Goal: Task Accomplishment & Management: Manage account settings

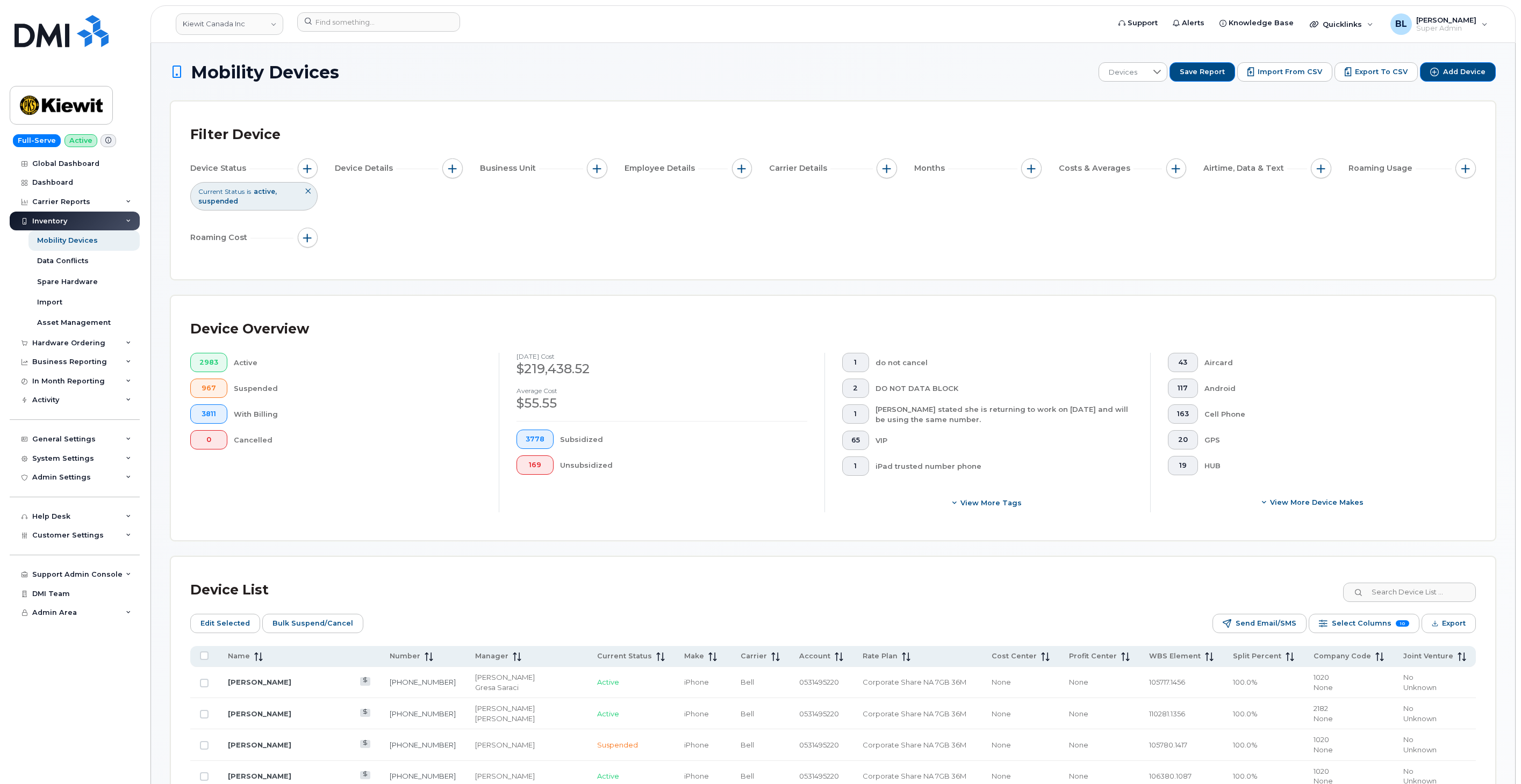
click at [251, 22] on link "Kiewit Canada Inc" at bounding box center [229, 24] width 107 height 21
type input "kiewit corp"
click at [406, 77] on h1 "Mobility Devices" at bounding box center [631, 73] width 923 height 19
click at [101, 375] on div "In Month Reporting" at bounding box center [74, 381] width 130 height 19
click at [103, 370] on div "Business Reporting" at bounding box center [74, 362] width 130 height 19
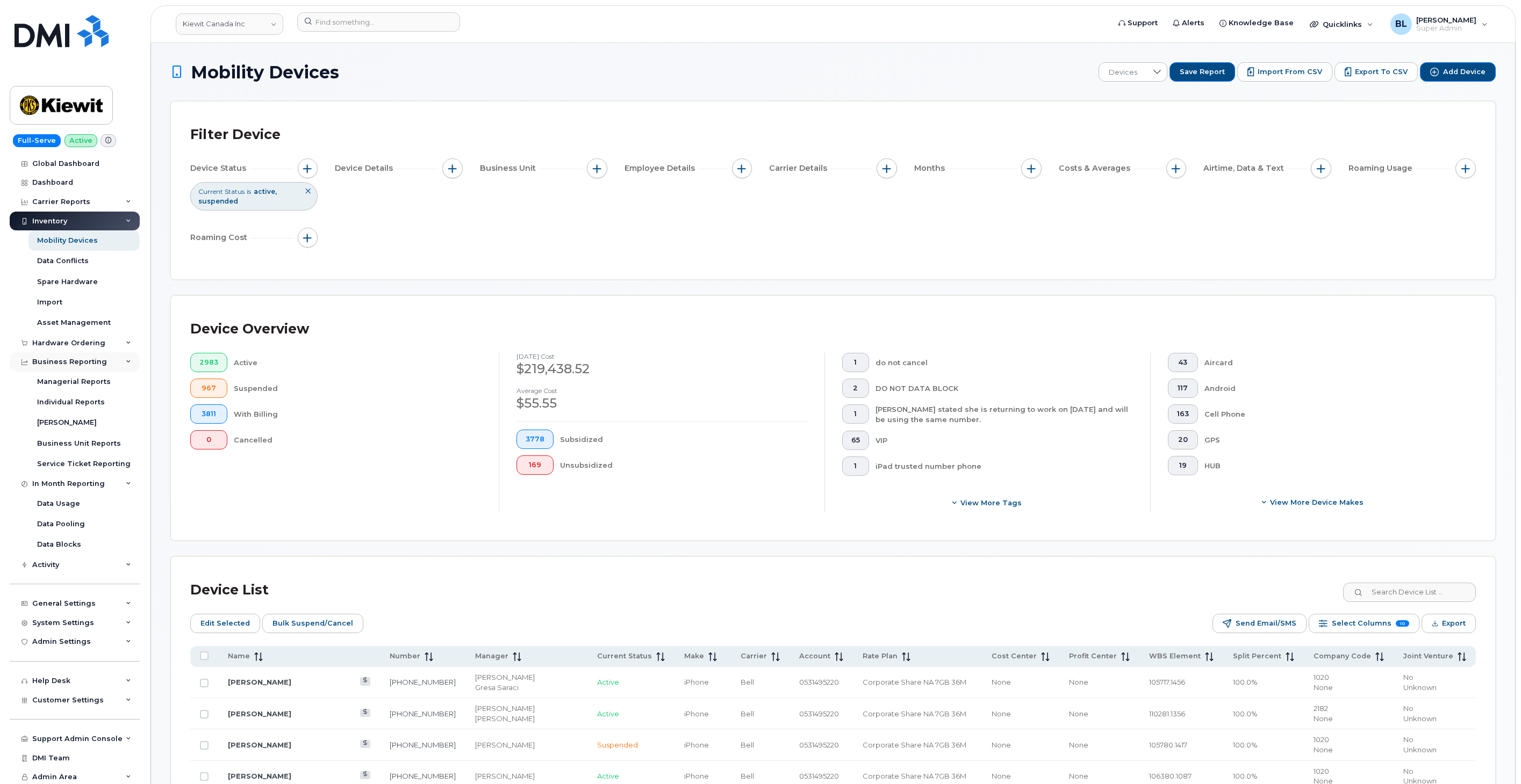
click at [103, 366] on div "Business Reporting" at bounding box center [74, 362] width 130 height 19
click at [99, 382] on div "Managerial Reports" at bounding box center [74, 381] width 74 height 10
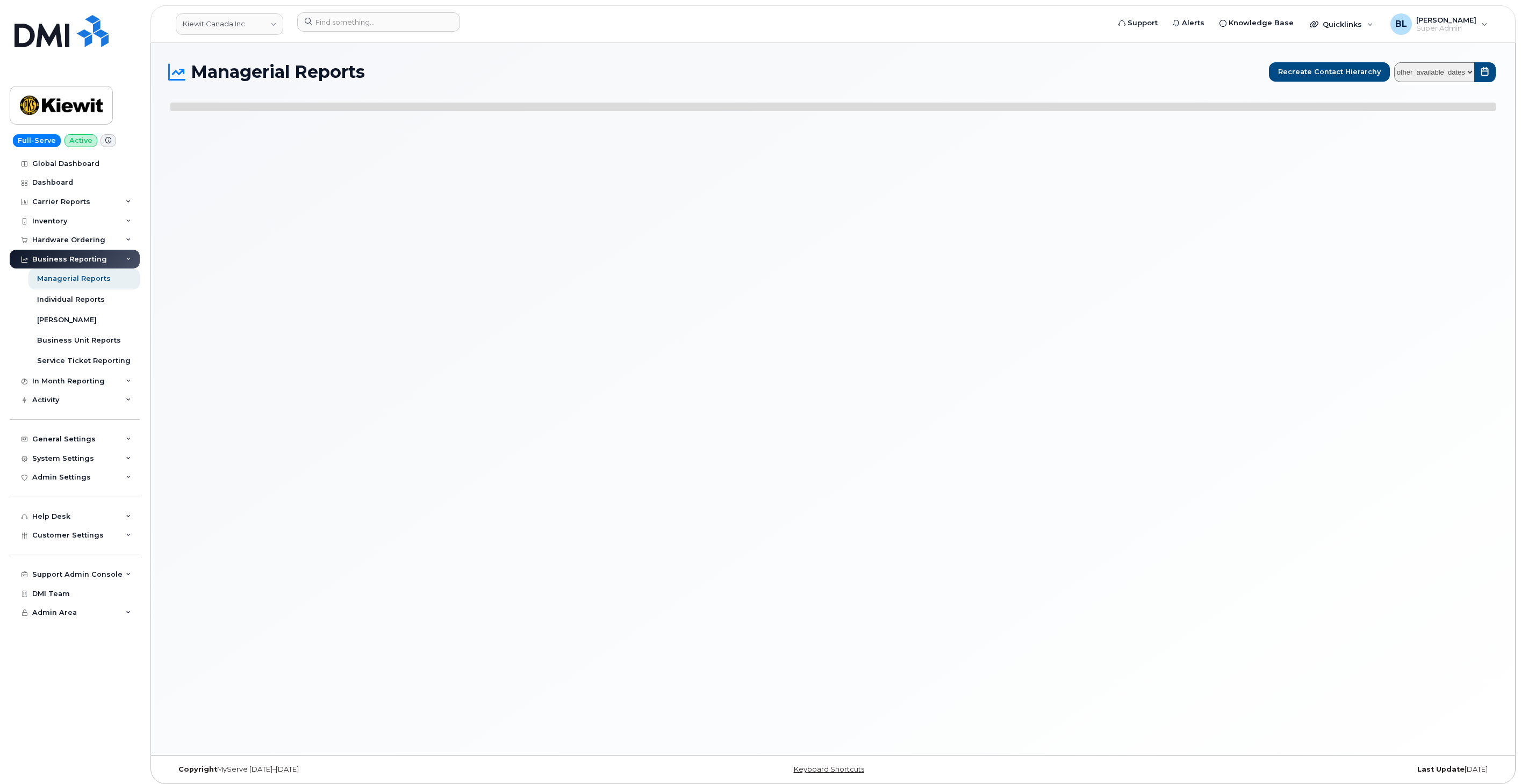
select select
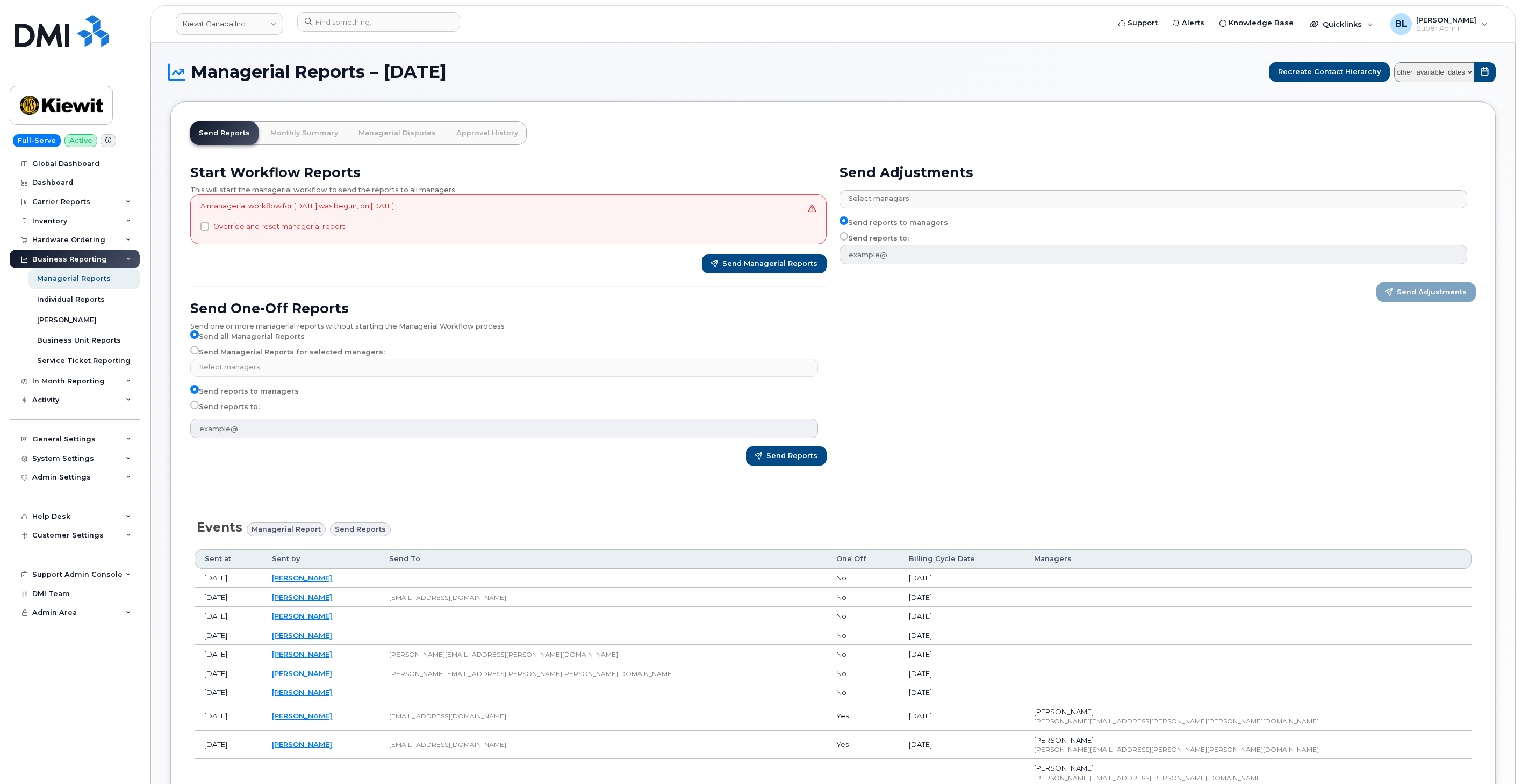
drag, startPoint x: 399, startPoint y: 157, endPoint x: 413, endPoint y: 141, distance: 21.3
click at [399, 158] on div "Start Workflow Reports This will start the managerial workflow to send the repo…" at bounding box center [508, 319] width 649 height 323
click at [418, 132] on link "Managerial Disputes" at bounding box center [397, 133] width 95 height 24
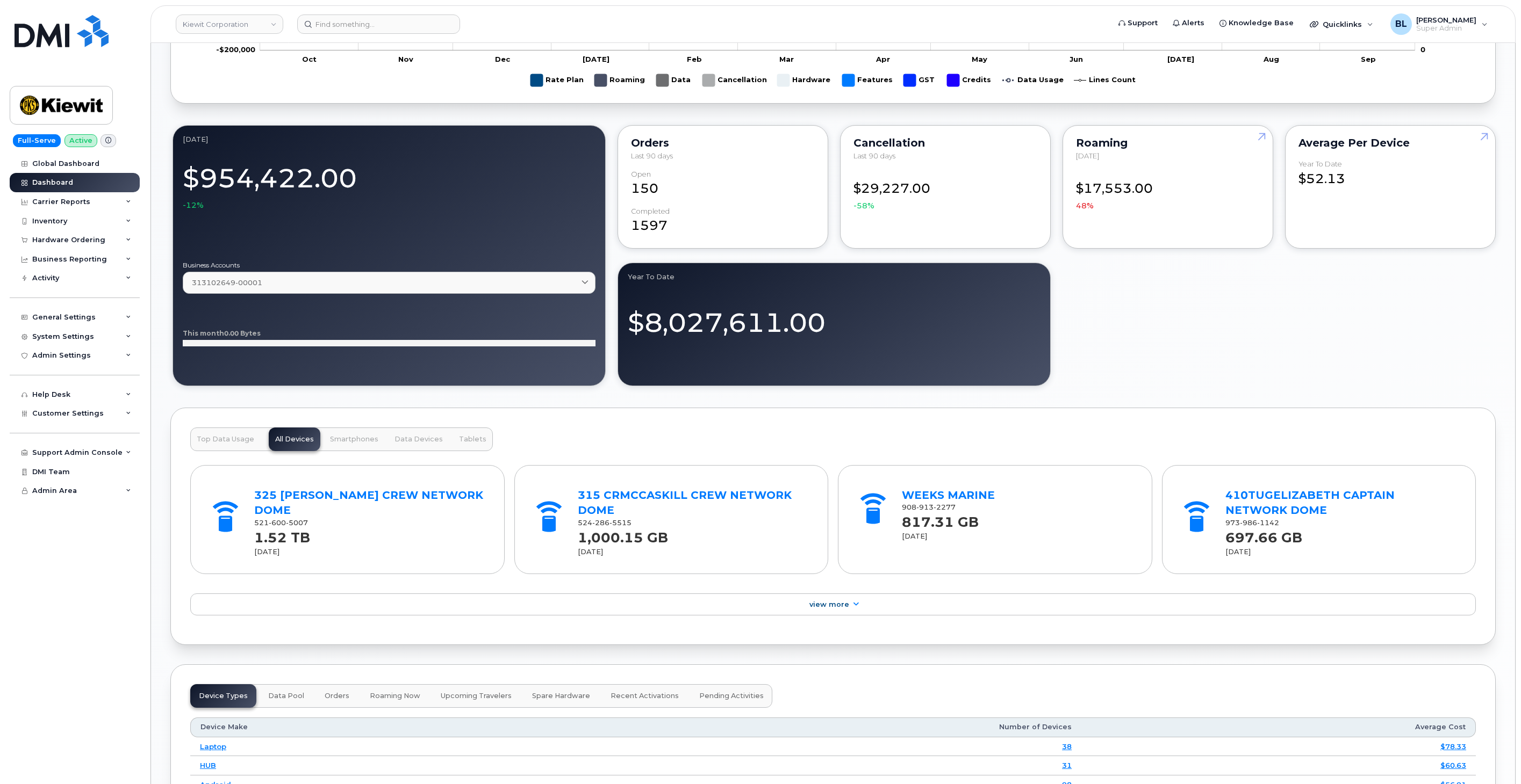
scroll to position [1114, 0]
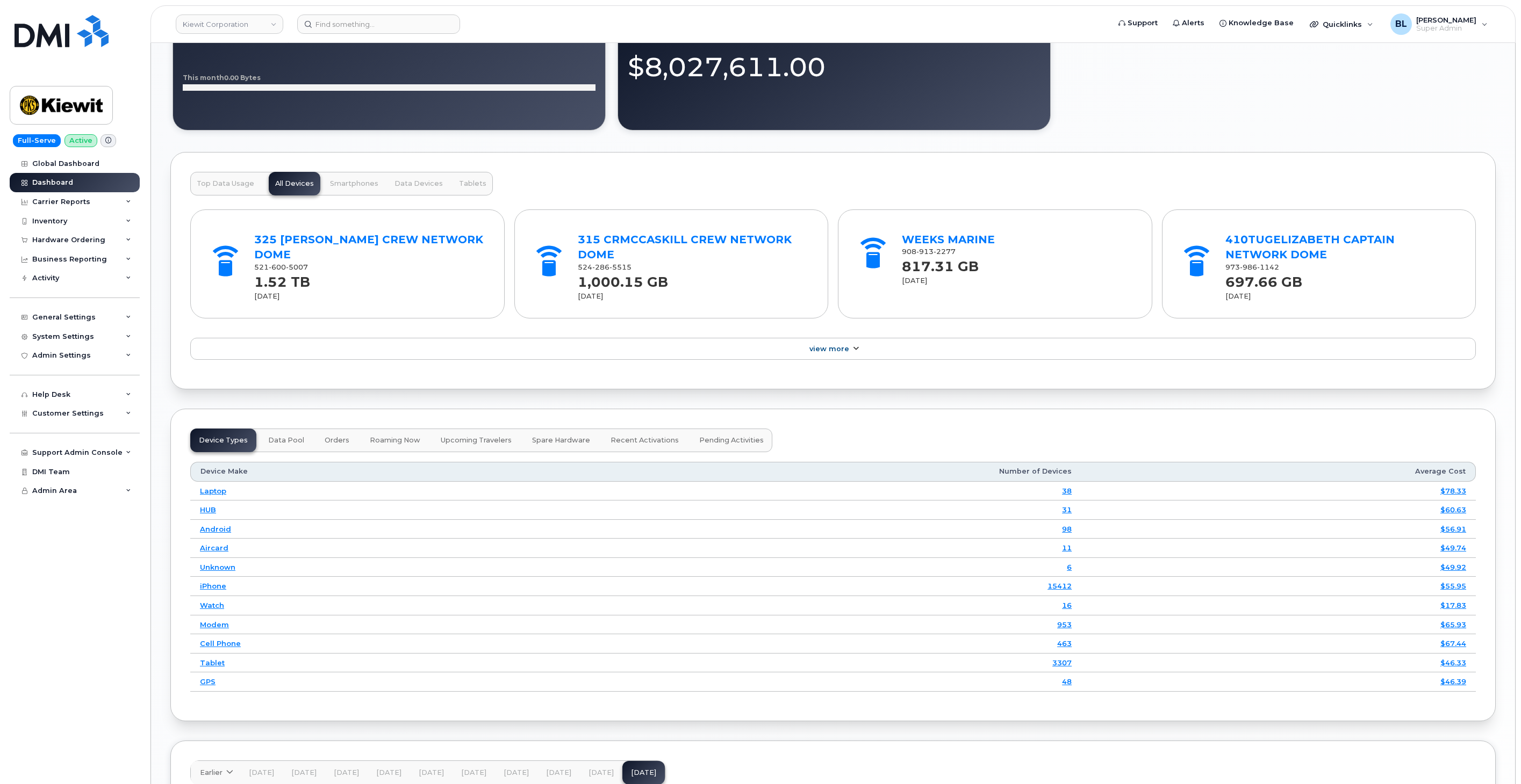
drag, startPoint x: 833, startPoint y: 334, endPoint x: 832, endPoint y: 345, distance: 11.0
click at [833, 334] on div "325 JS CHATRY CREW NETWORK DOME 521 600 5007 1.52 TB Sep 2025 315 CRMCCASKILL C…" at bounding box center [833, 282] width 1286 height 174
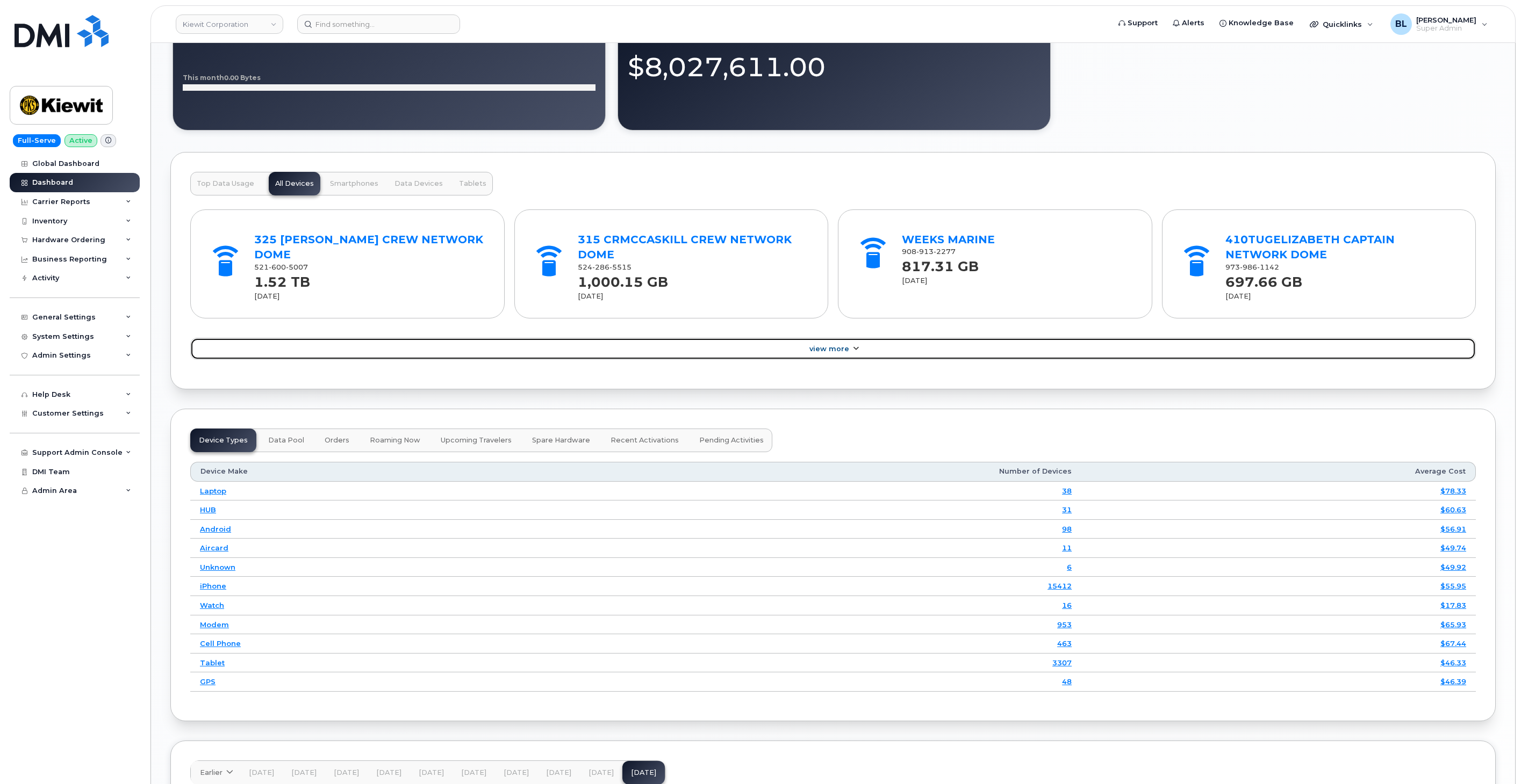
click at [832, 345] on link "View More" at bounding box center [833, 349] width 1286 height 23
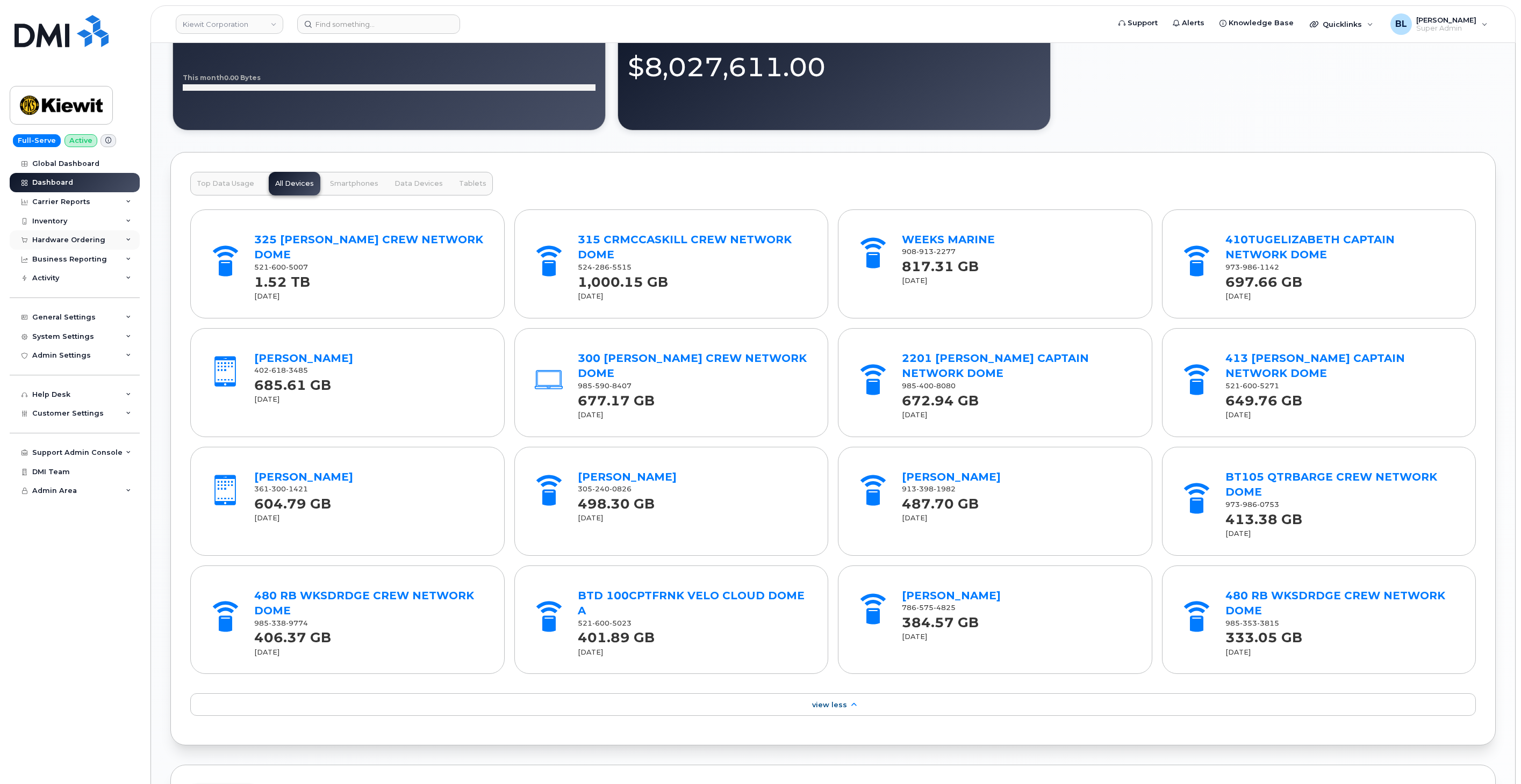
click at [112, 240] on div "Hardware Ordering" at bounding box center [74, 240] width 130 height 19
click at [115, 242] on div "Hardware Ordering" at bounding box center [74, 240] width 130 height 19
click at [105, 261] on div "Business Reporting" at bounding box center [74, 259] width 130 height 19
click at [90, 439] on div "System Settings" at bounding box center [74, 439] width 130 height 19
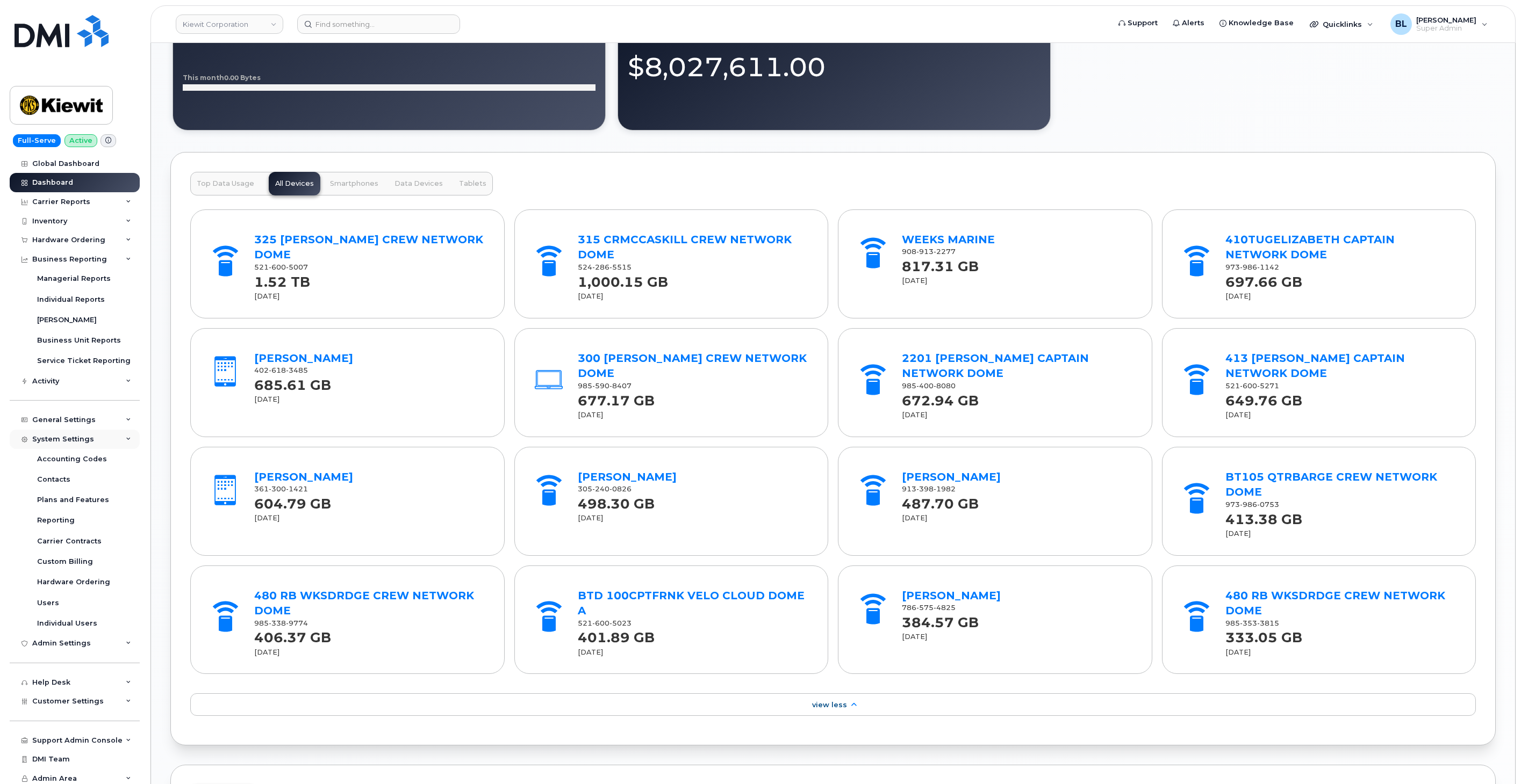
click at [90, 439] on div "System Settings" at bounding box center [74, 439] width 130 height 19
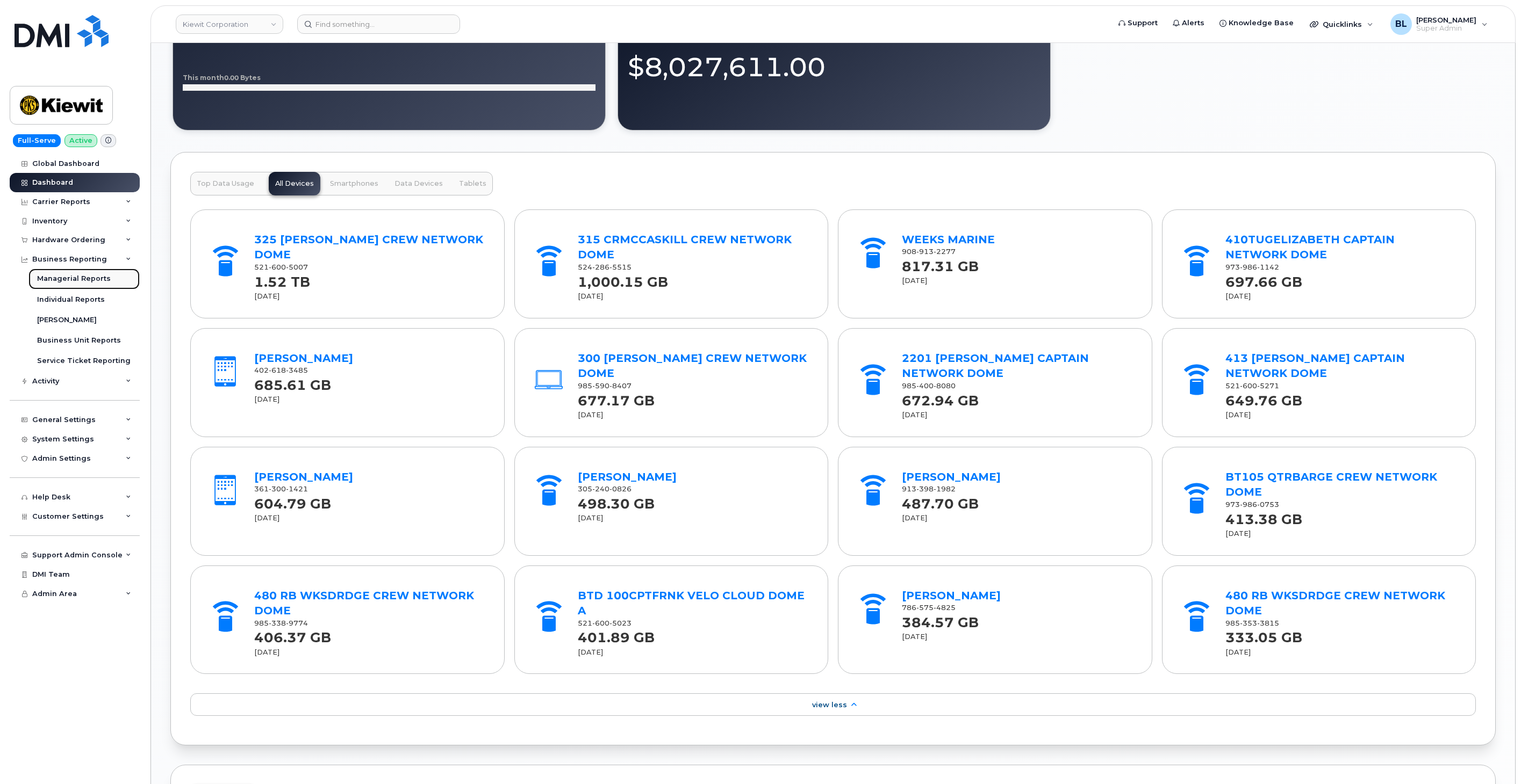
click at [99, 275] on div "Managerial Reports" at bounding box center [74, 278] width 74 height 10
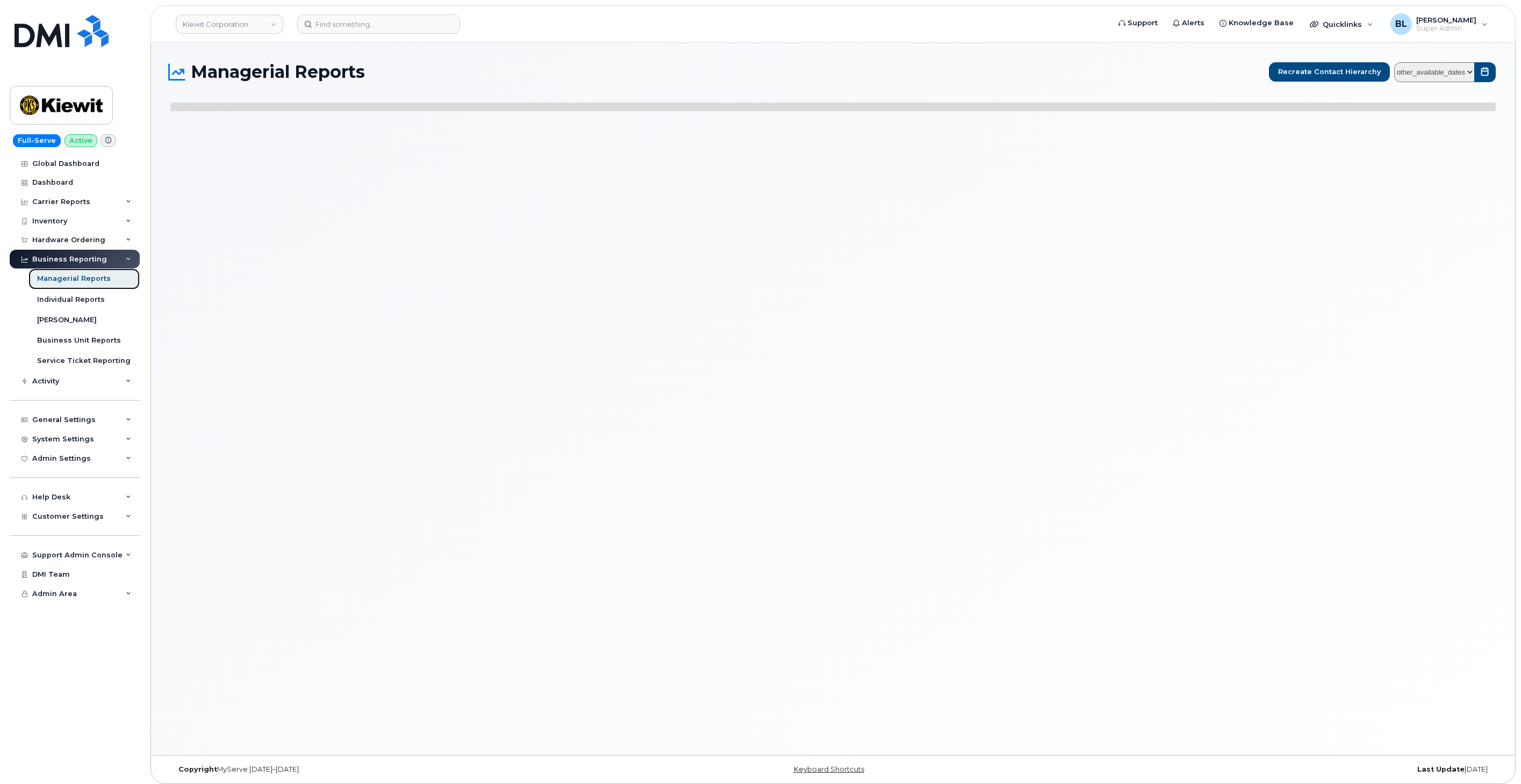
select select
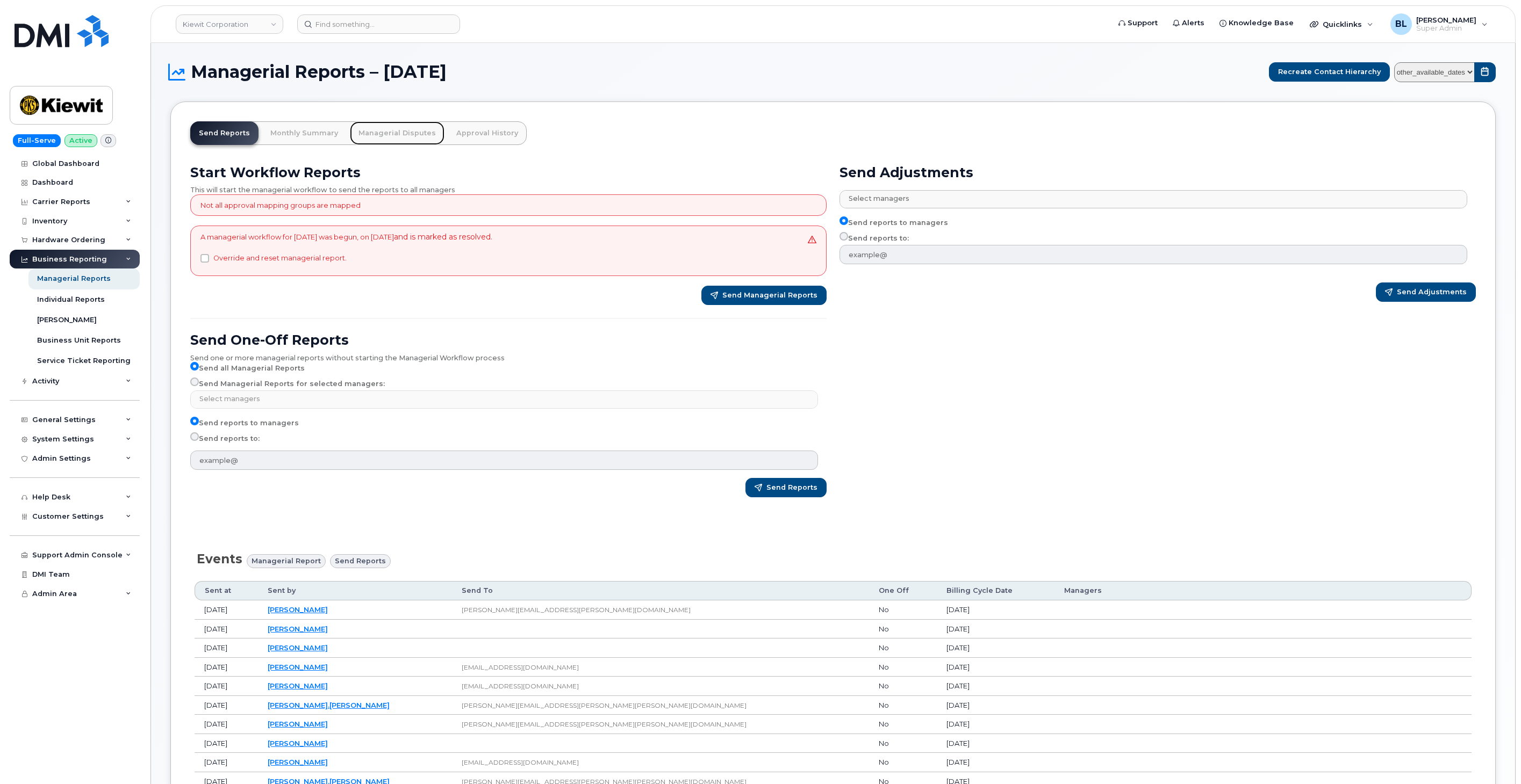
click at [404, 129] on link "Managerial Disputes" at bounding box center [397, 133] width 95 height 24
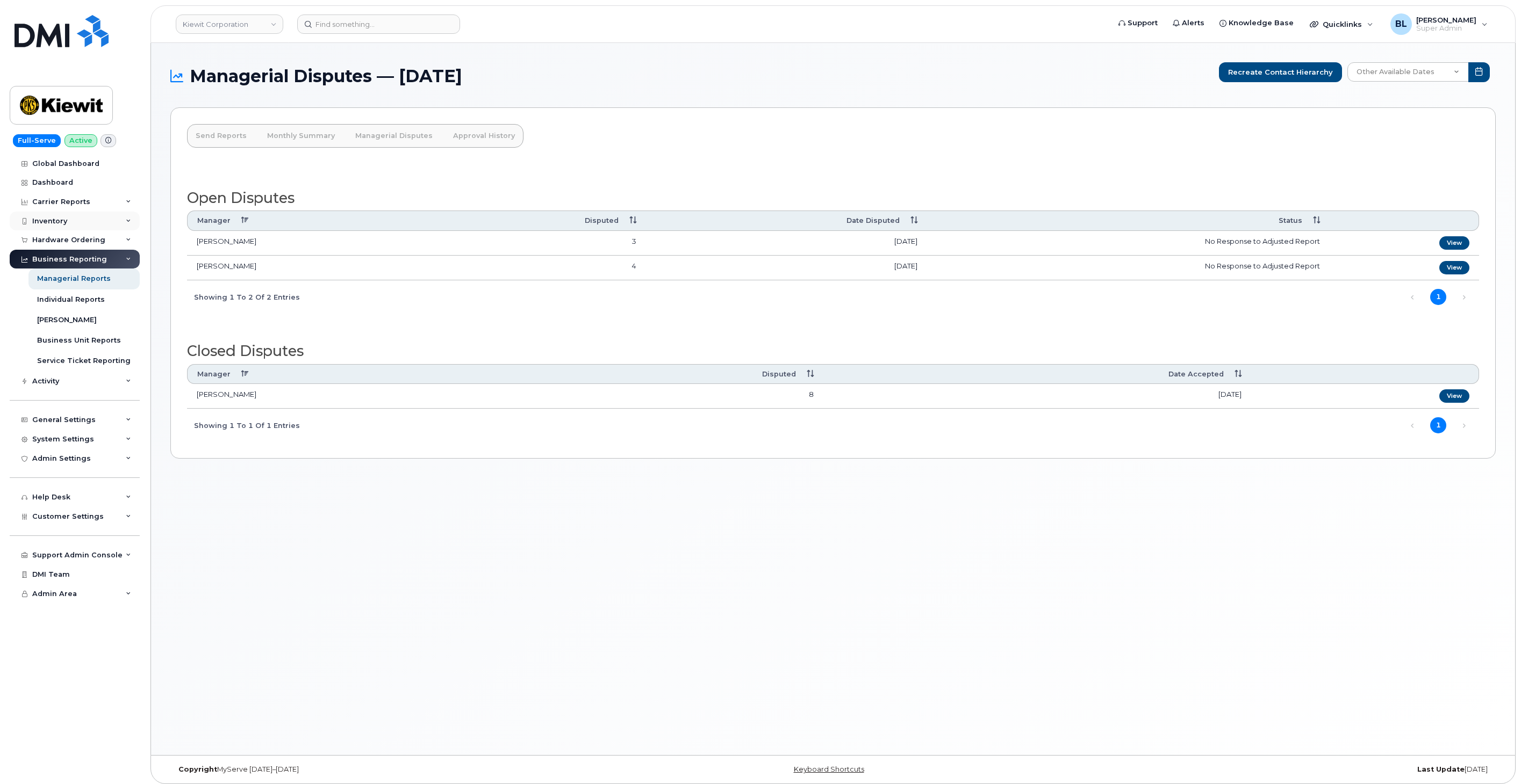
drag, startPoint x: 184, startPoint y: 500, endPoint x: 114, endPoint y: 213, distance: 295.4
click at [184, 498] on div "Managerial Disputes — September 2025 Recreate Contact Hierarchy Other Available…" at bounding box center [833, 398] width 1364 height 712
click at [96, 202] on div "Carrier Reports" at bounding box center [74, 202] width 130 height 19
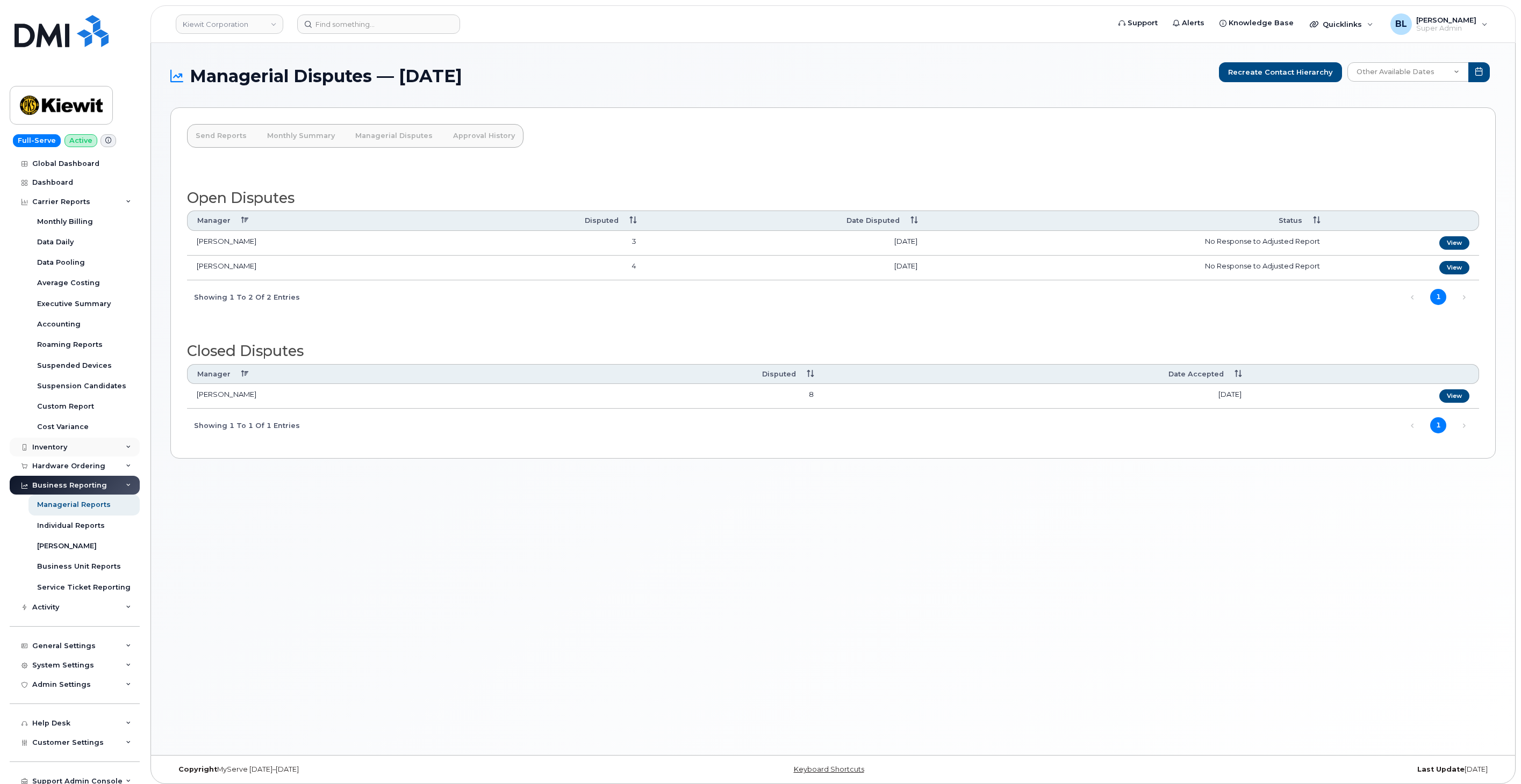
click at [95, 446] on div "Inventory" at bounding box center [74, 447] width 130 height 19
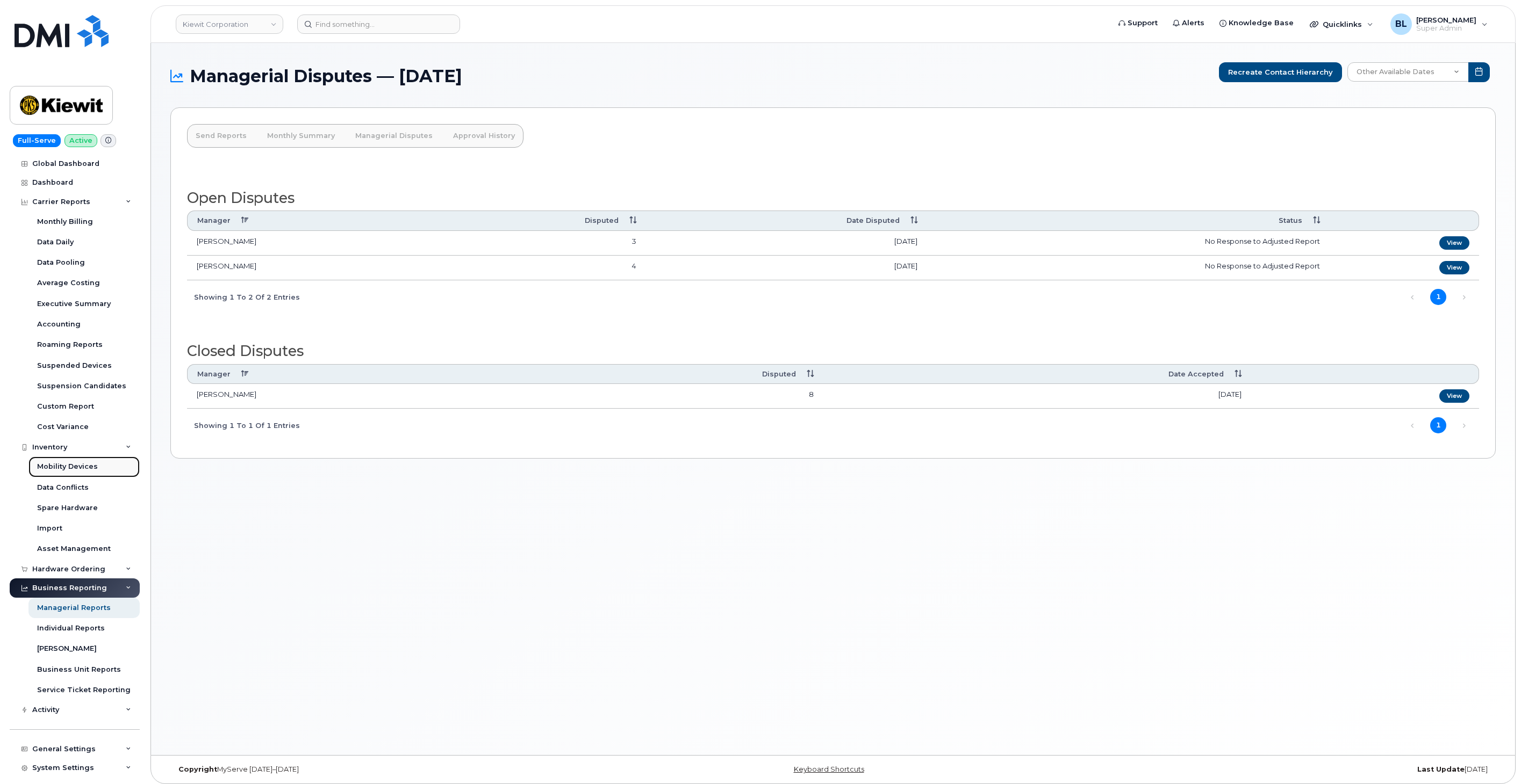
click at [79, 470] on div "Mobility Devices" at bounding box center [67, 467] width 61 height 10
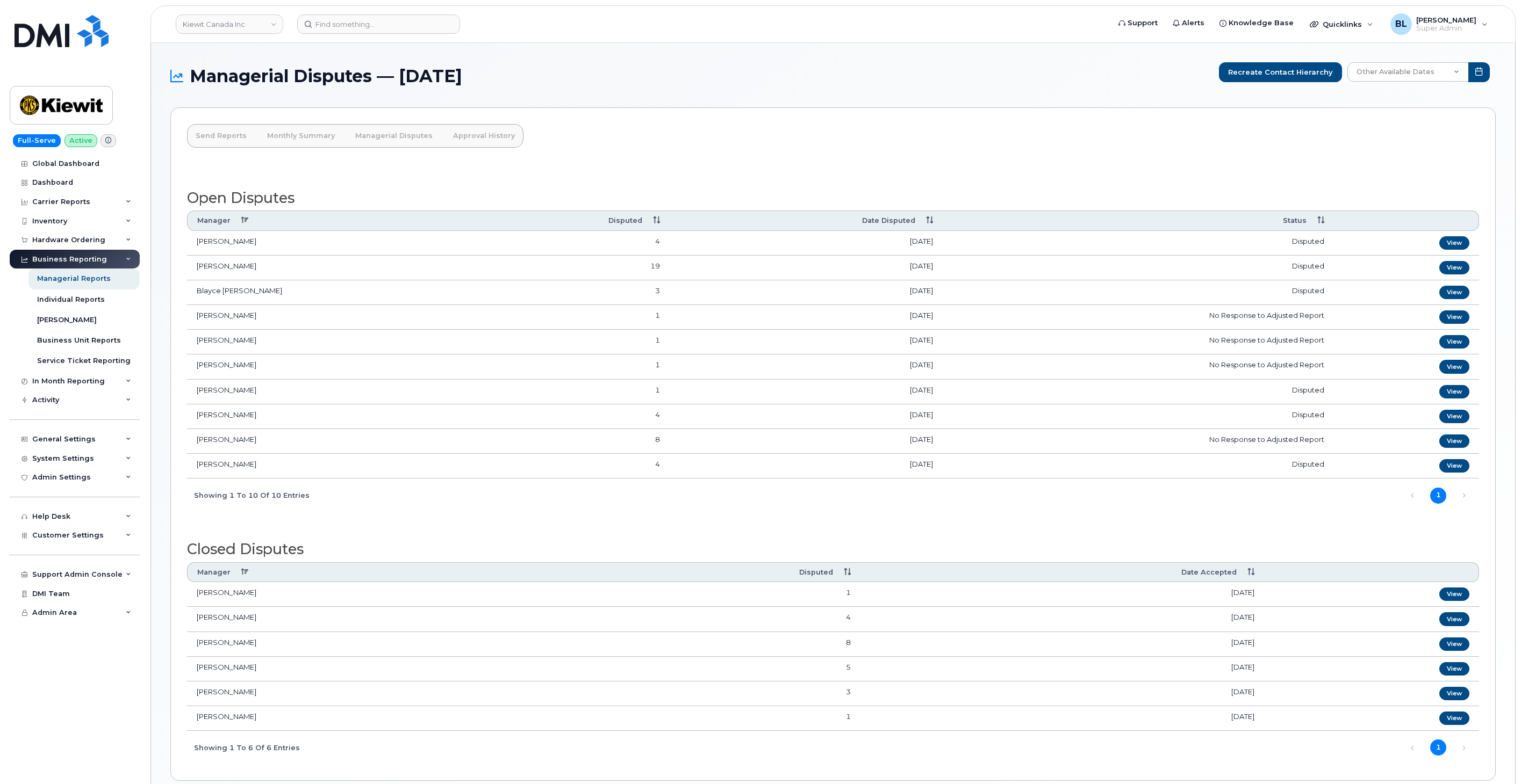
click at [837, 111] on div "Send Reports Monthly Summary Managerial Disputes Approval History Open Disputes…" at bounding box center [833, 444] width 1325 height 674
